Goal: Task Accomplishment & Management: Manage account settings

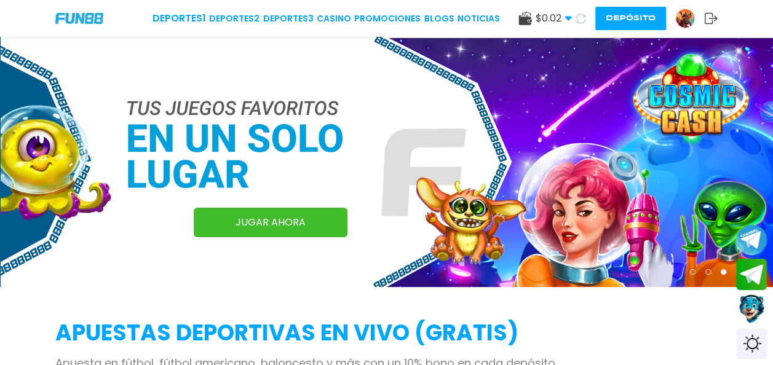
click at [561, 21] on span "$ 0.02" at bounding box center [553, 18] width 36 height 15
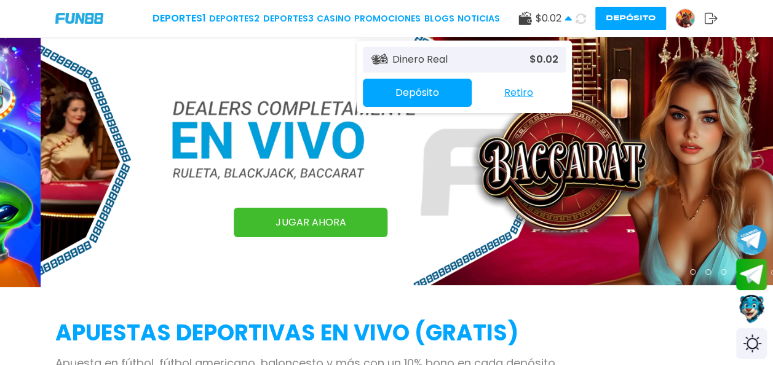
click at [561, 21] on span "$ 0.02" at bounding box center [553, 18] width 36 height 15
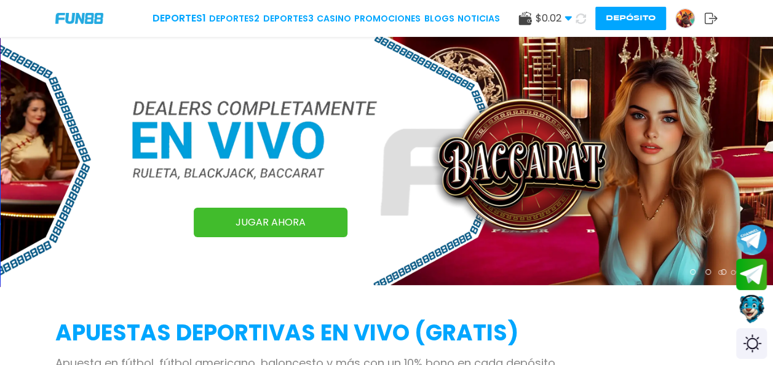
click at [709, 16] on icon at bounding box center [711, 18] width 14 height 12
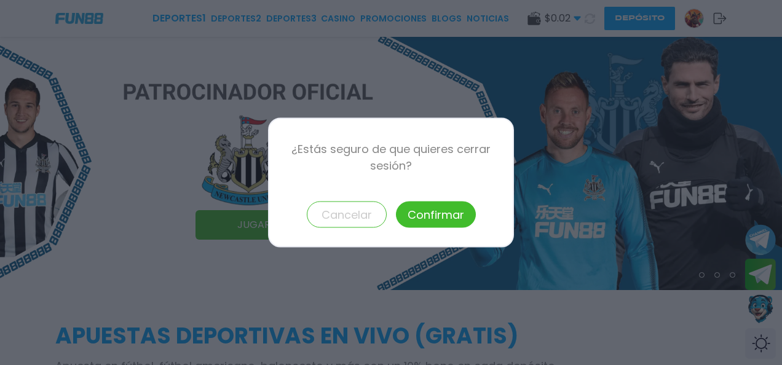
click at [422, 215] on button "Confirmar" at bounding box center [436, 215] width 80 height 26
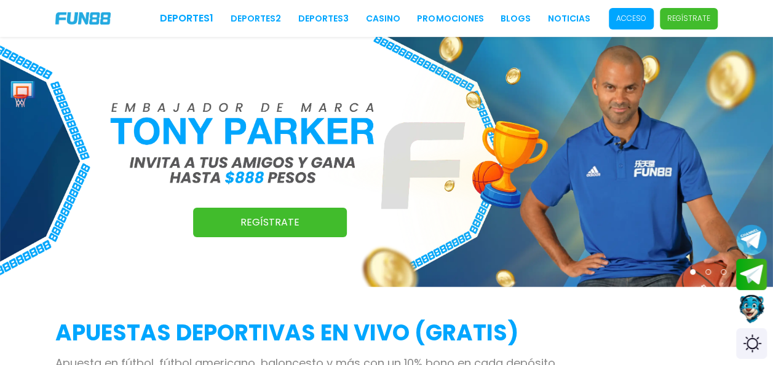
click at [627, 15] on p "Acceso" at bounding box center [631, 18] width 30 height 11
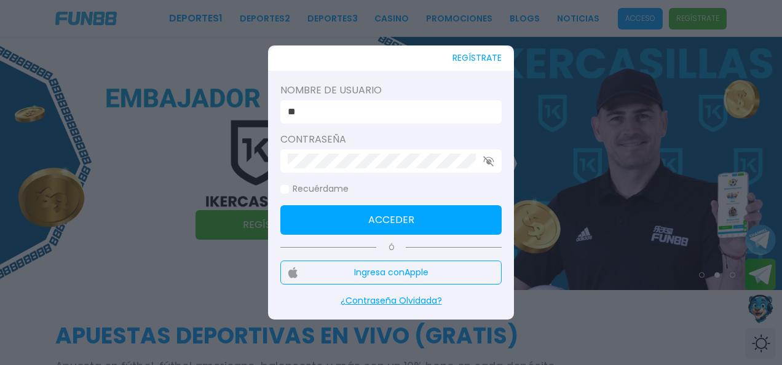
type input "*"
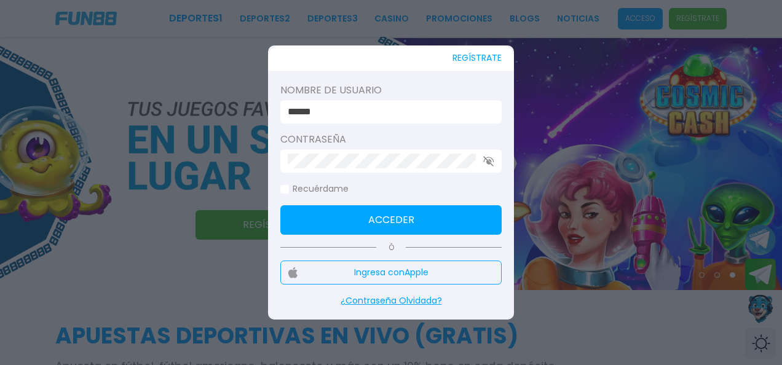
type input "******"
click at [405, 216] on button "Acceder" at bounding box center [390, 220] width 221 height 30
